Goal: Navigation & Orientation: Find specific page/section

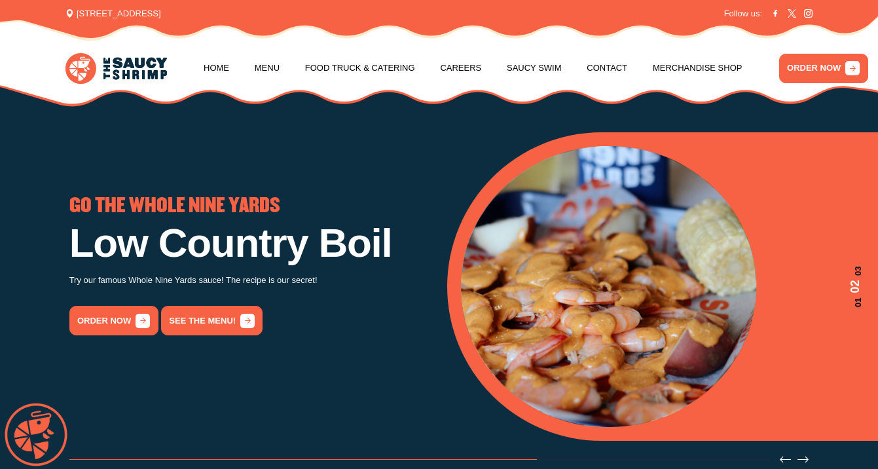
scroll to position [3, 0]
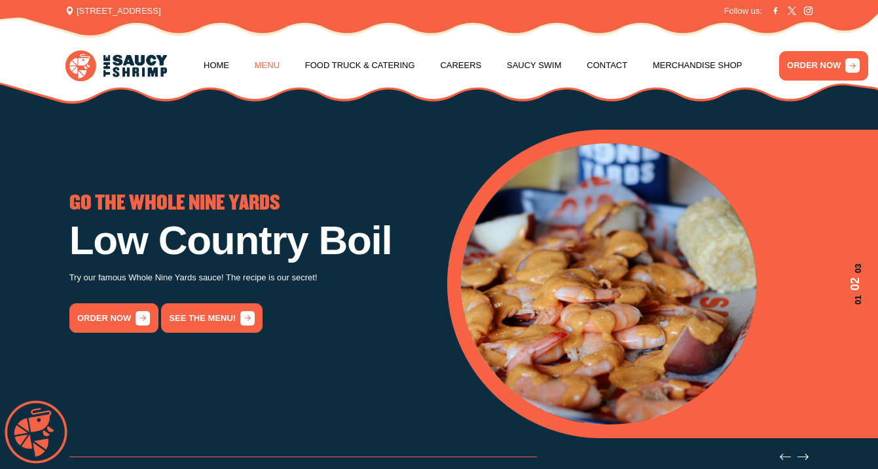
click at [271, 62] on link "Menu" at bounding box center [267, 66] width 25 height 50
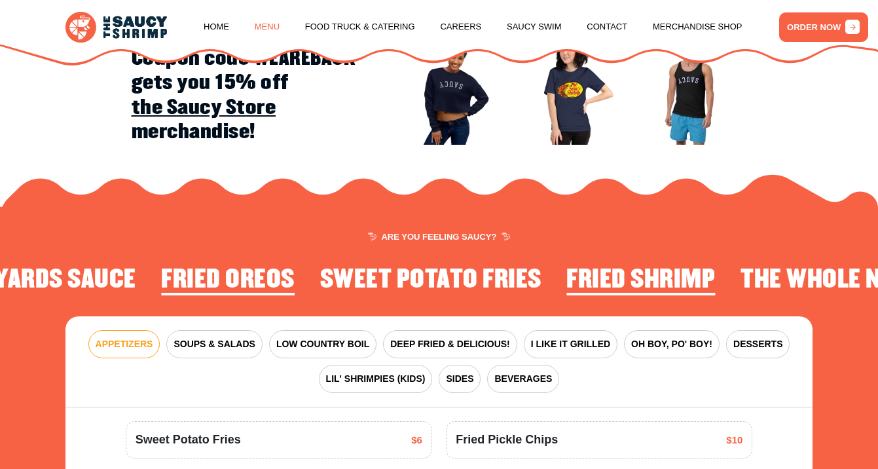
scroll to position [1400, 0]
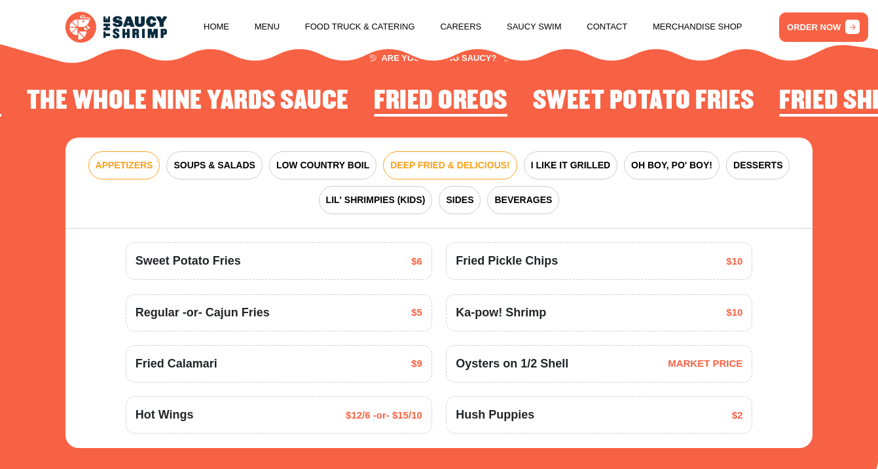
click at [434, 161] on button "DEEP FRIED & DELICIOUS!" at bounding box center [450, 165] width 134 height 28
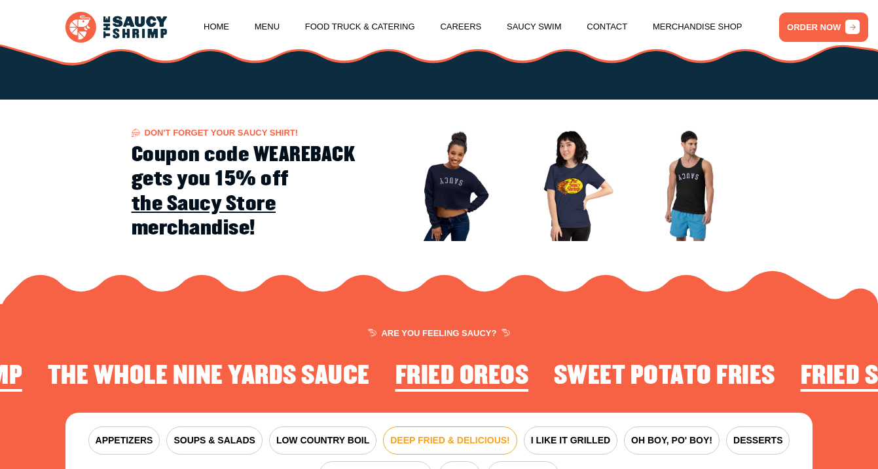
scroll to position [1123, 0]
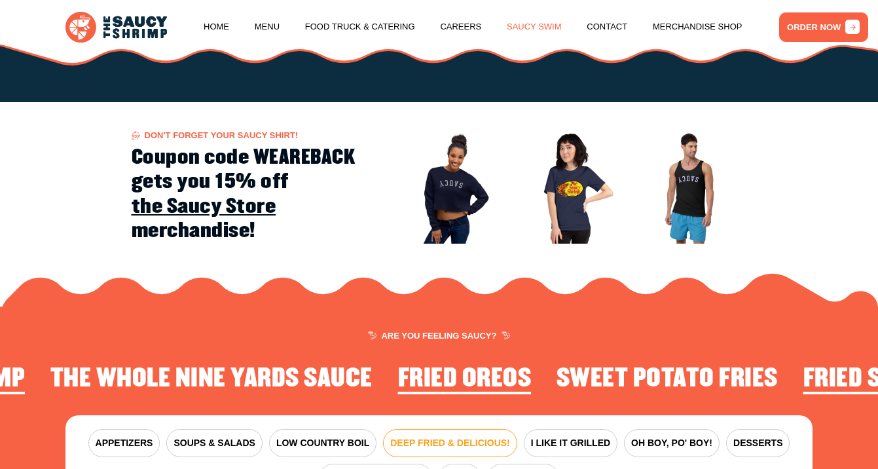
click at [538, 26] on link "Saucy Swim" at bounding box center [534, 27] width 55 height 50
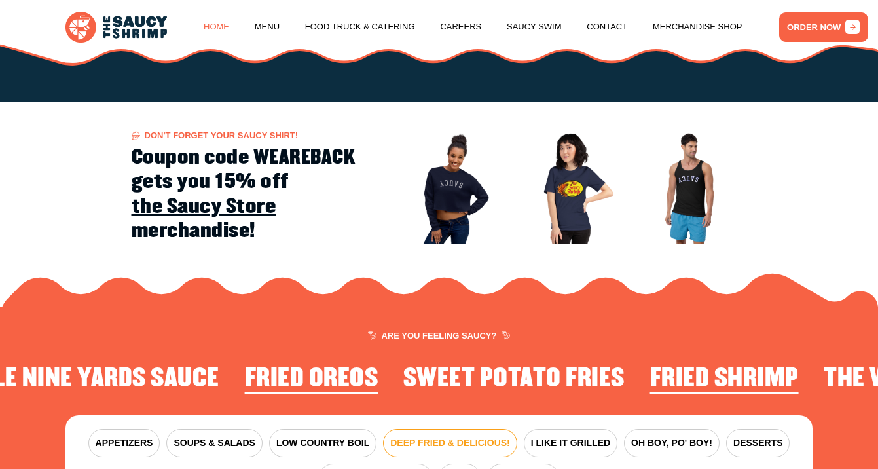
click at [219, 22] on link "Home" at bounding box center [217, 27] width 26 height 50
